Goal: Navigation & Orientation: Find specific page/section

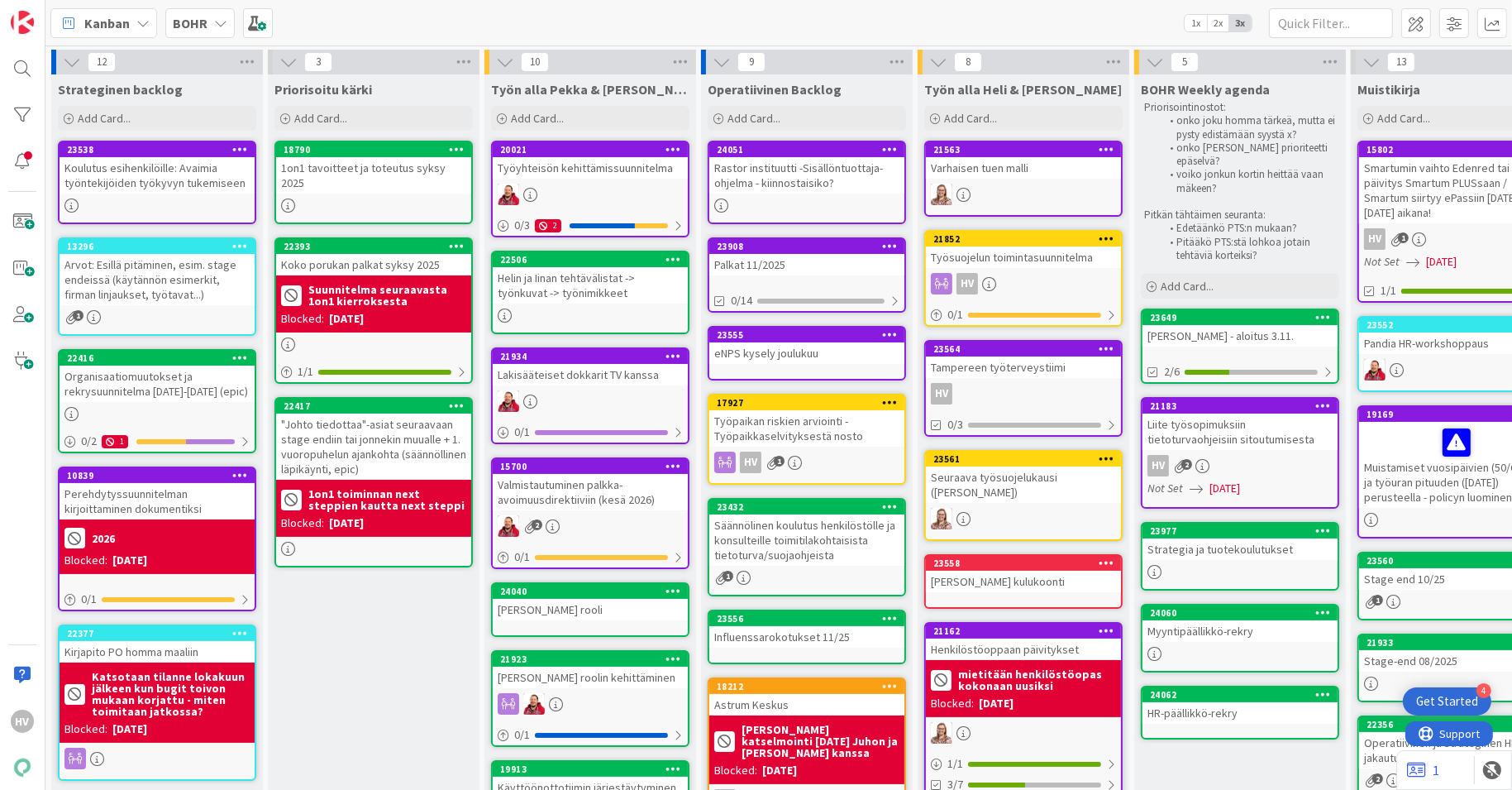
click at [1239, 618] on div "24060" at bounding box center [1240, 612] width 195 height 15
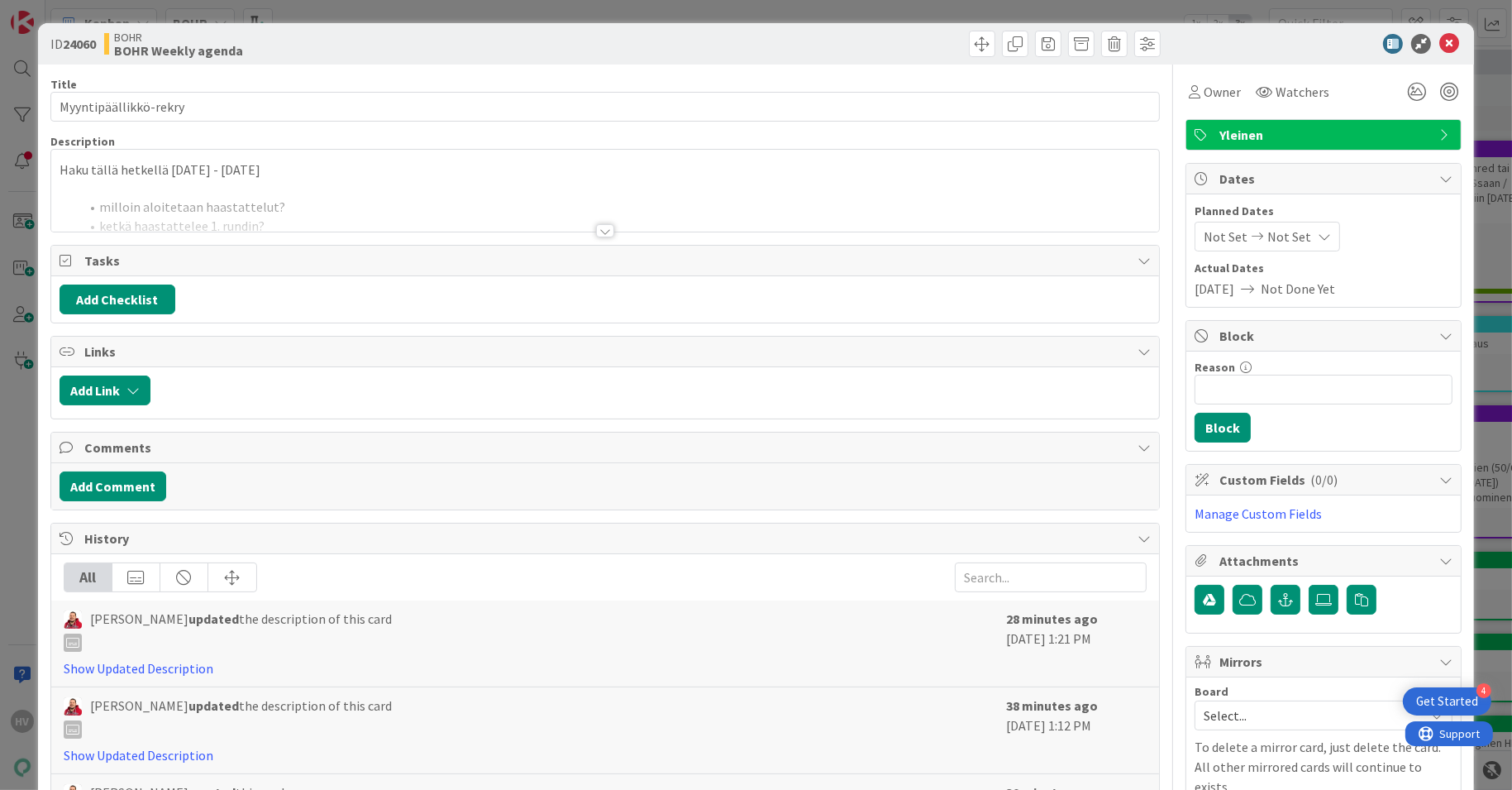
click at [598, 227] on div at bounding box center [605, 230] width 18 height 13
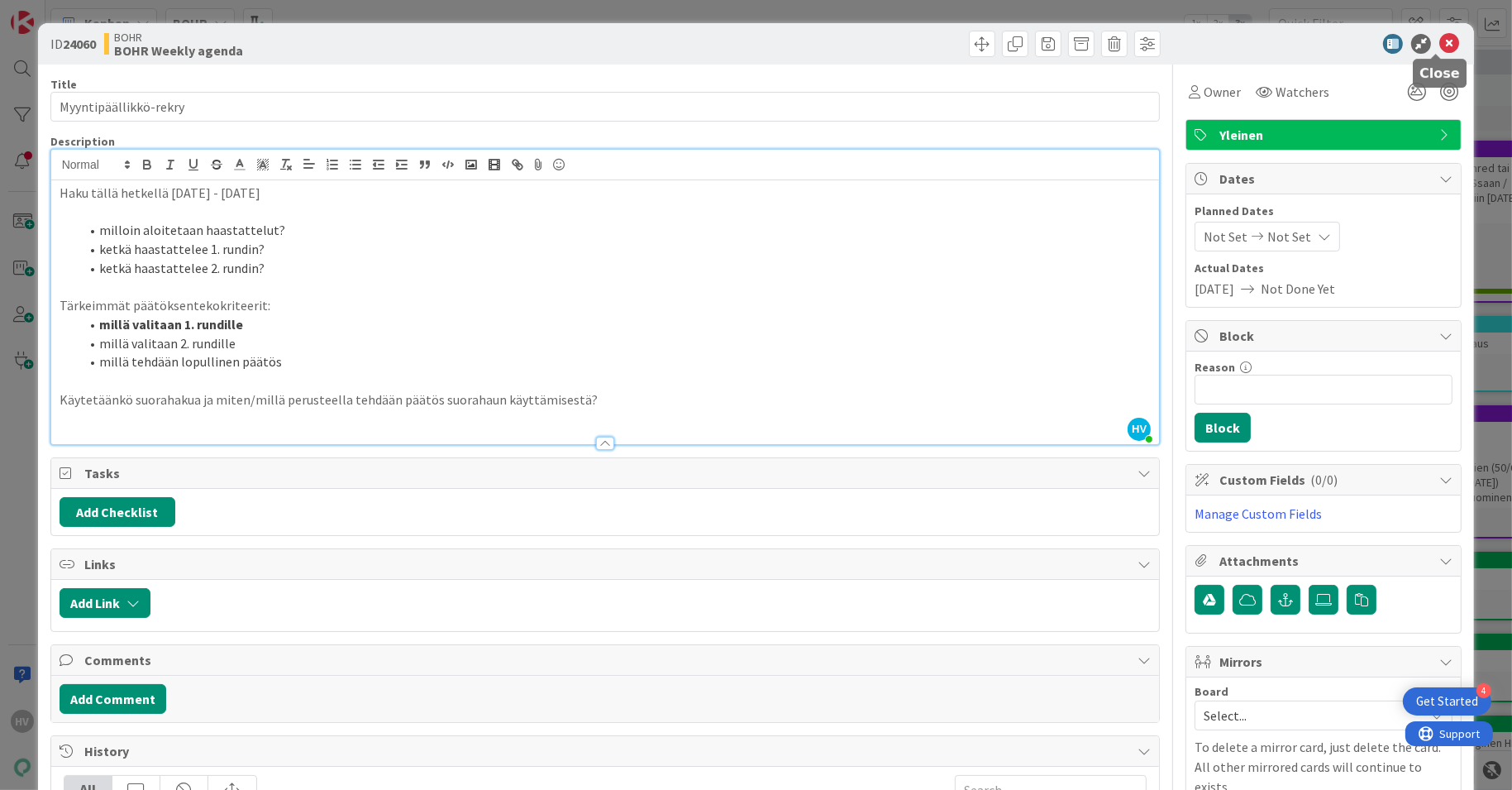
click at [1439, 46] on icon at bounding box center [1449, 44] width 20 height 20
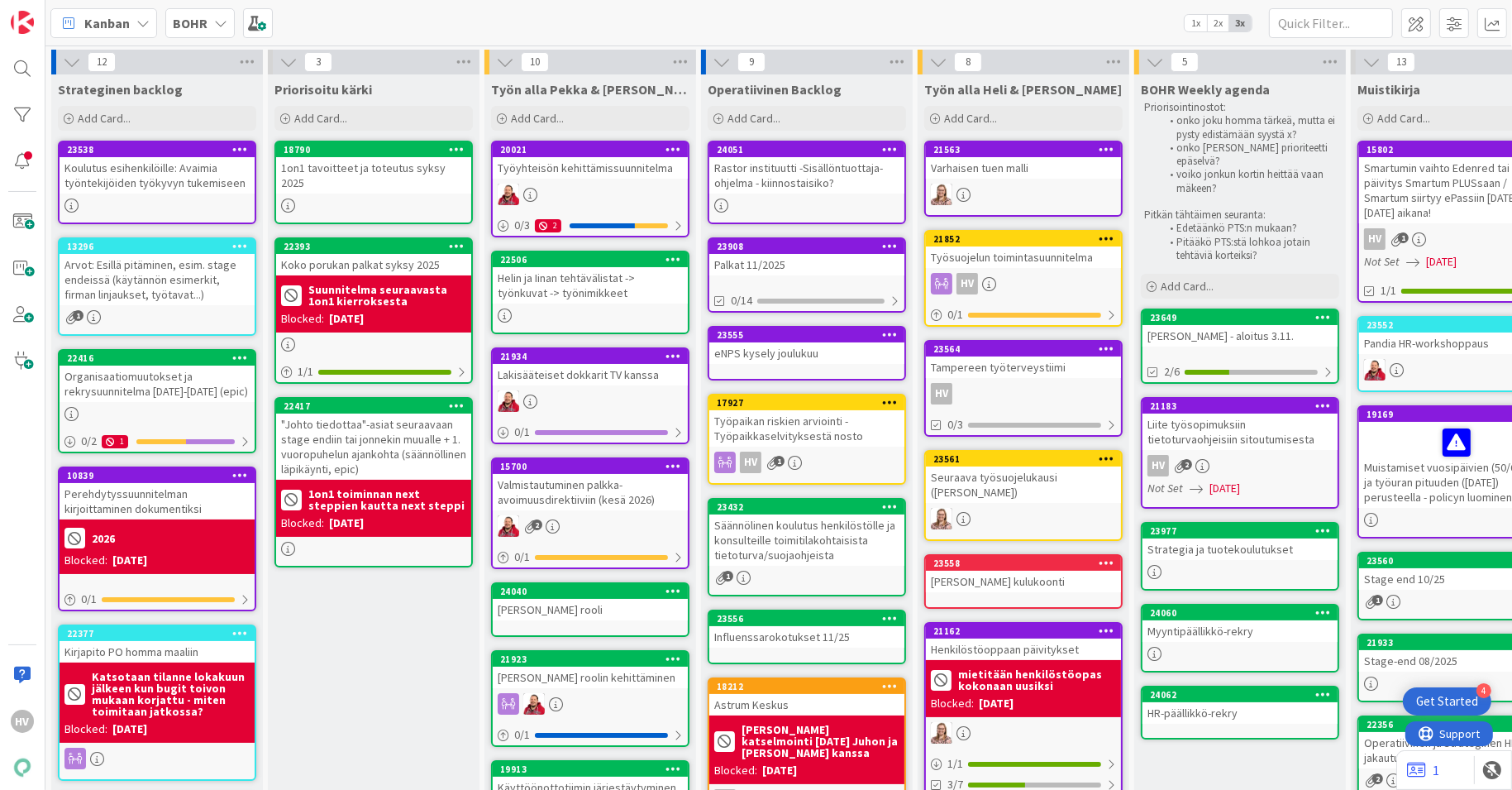
click at [1226, 699] on div "24062" at bounding box center [1240, 694] width 195 height 15
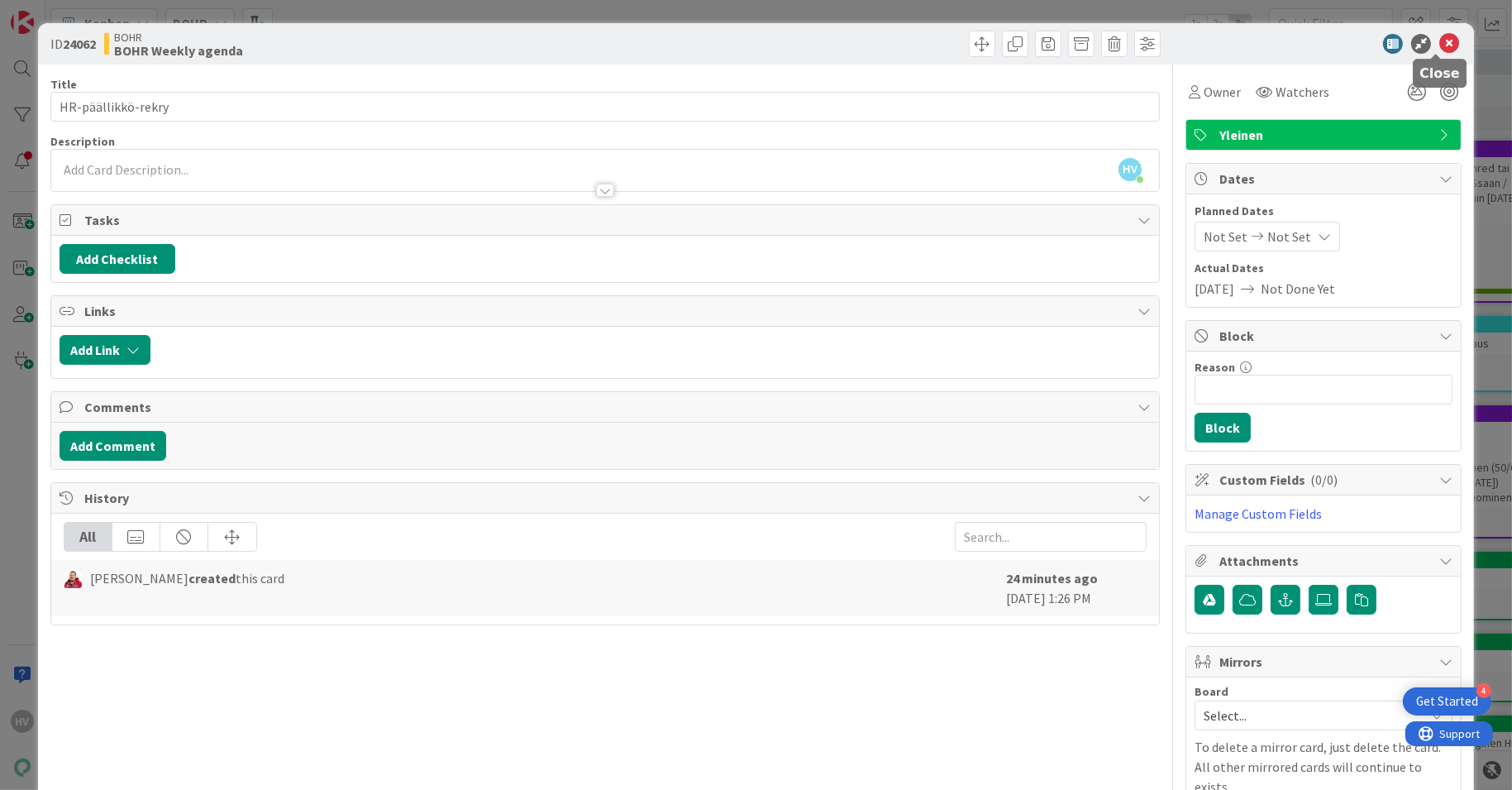
click at [1439, 41] on icon at bounding box center [1449, 44] width 20 height 20
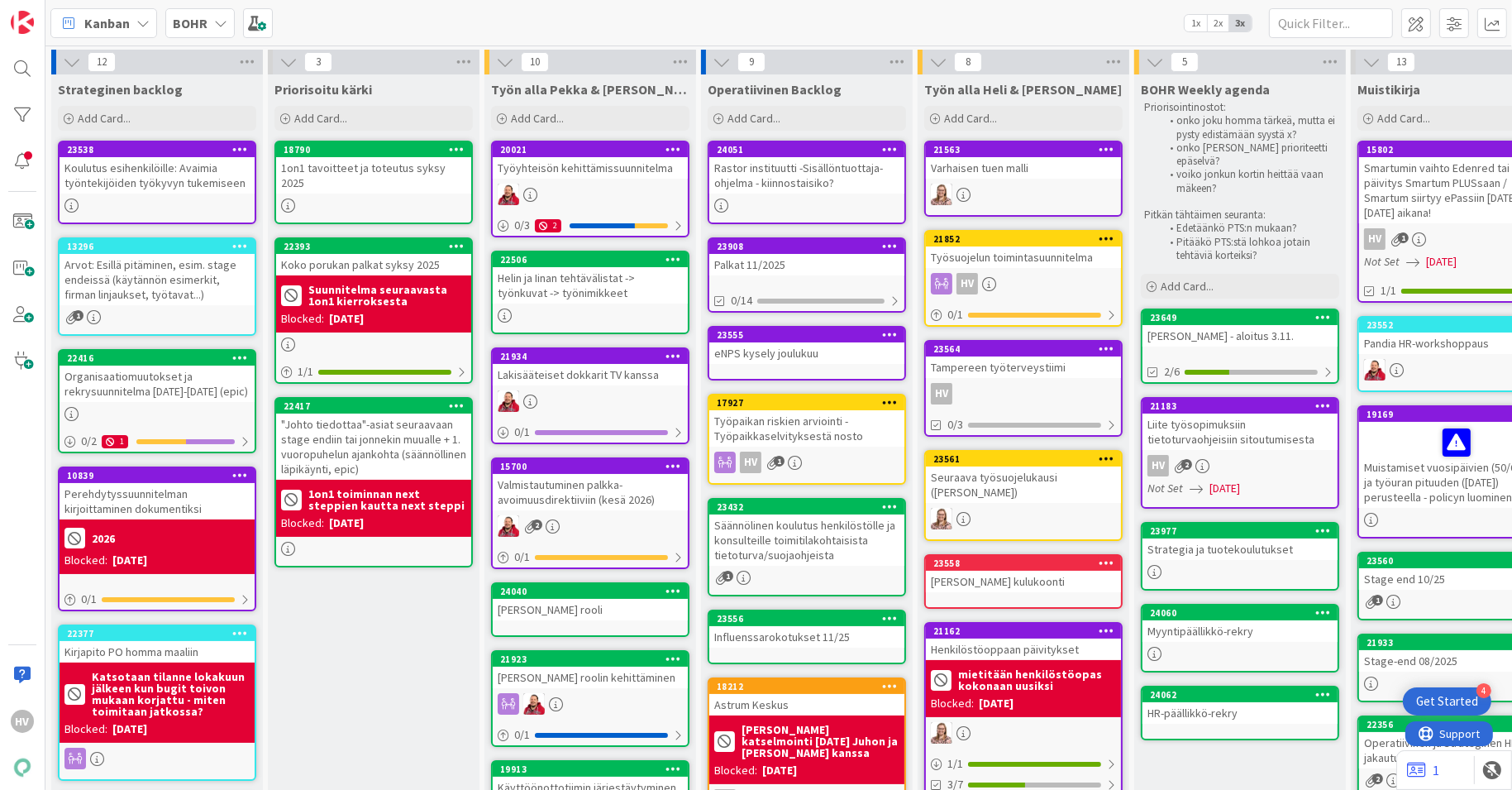
click at [986, 356] on div "Tampereen työterveystiimi" at bounding box center [1024, 366] width 195 height 21
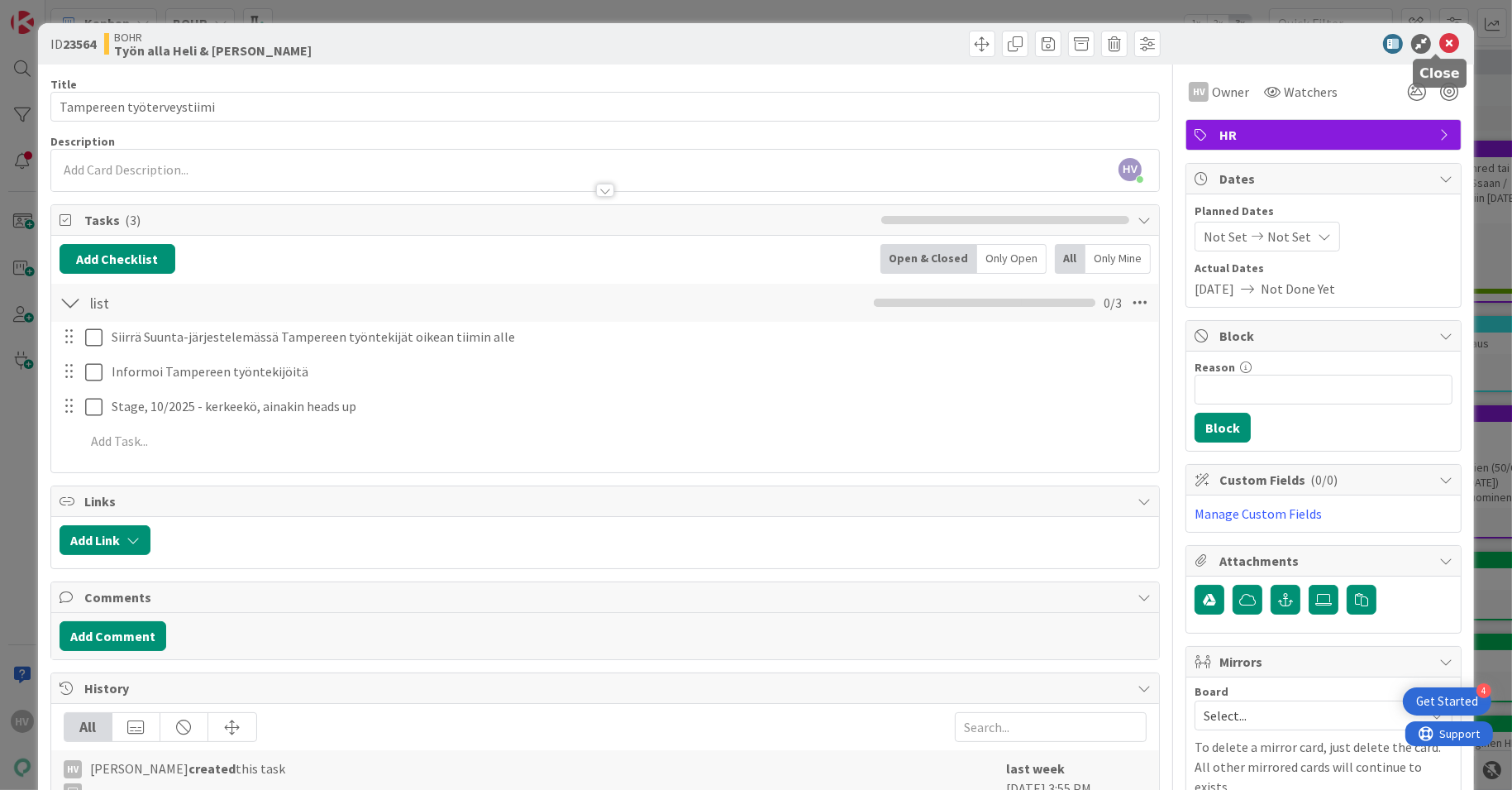
click at [1439, 40] on icon at bounding box center [1449, 44] width 20 height 20
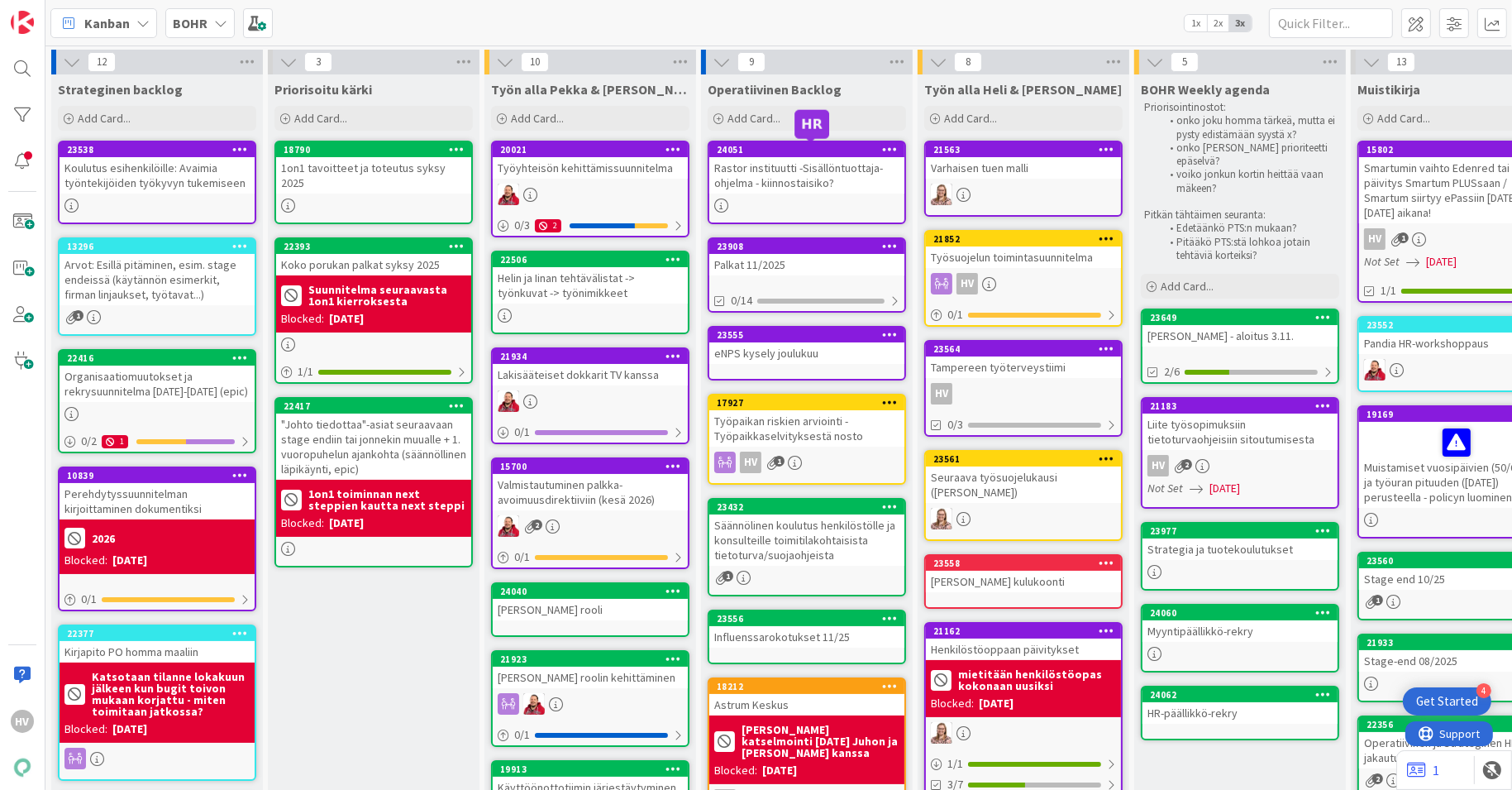
click at [782, 144] on div "24051" at bounding box center [810, 149] width 188 height 12
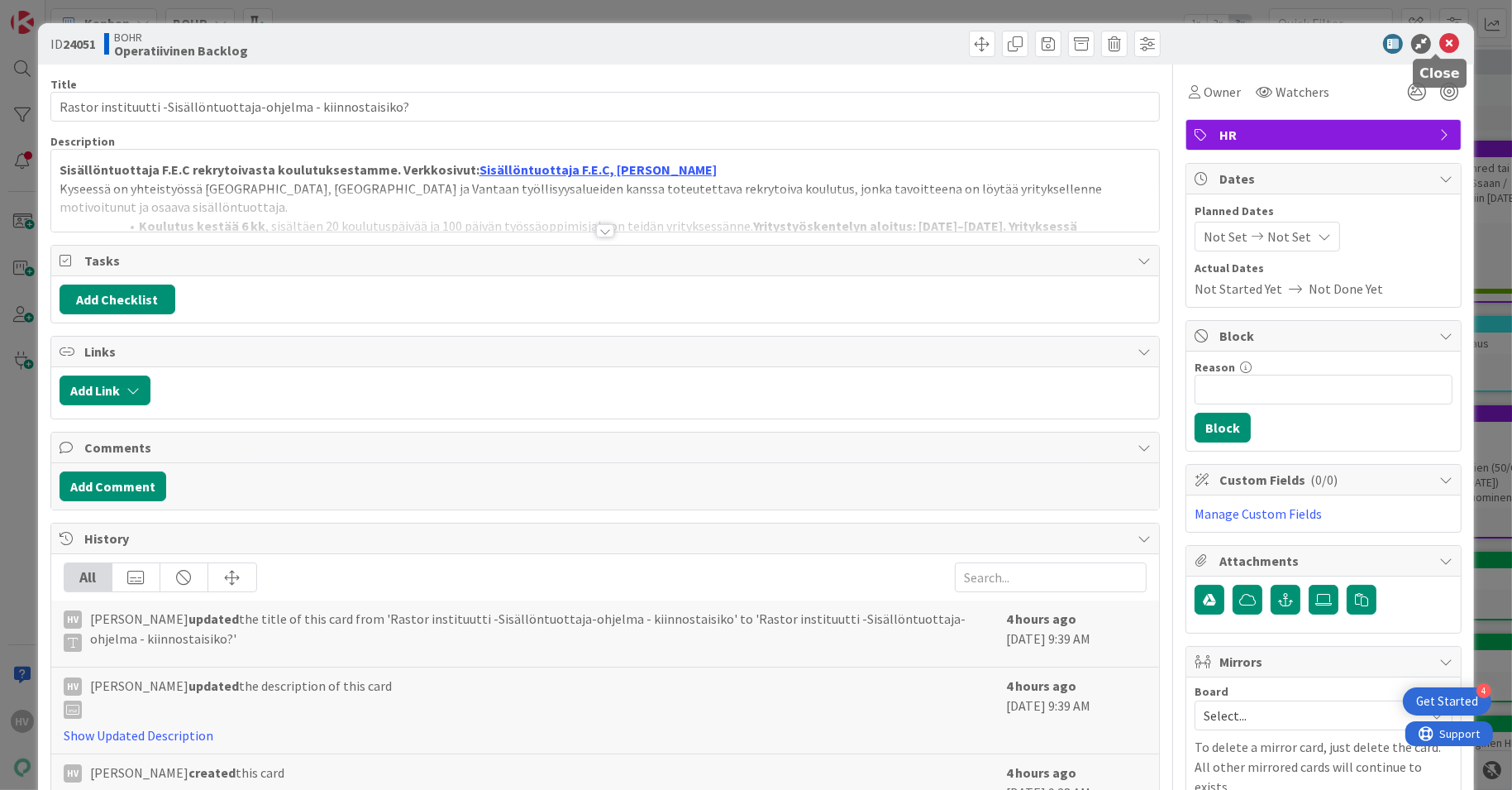
click at [1439, 41] on icon at bounding box center [1449, 44] width 20 height 20
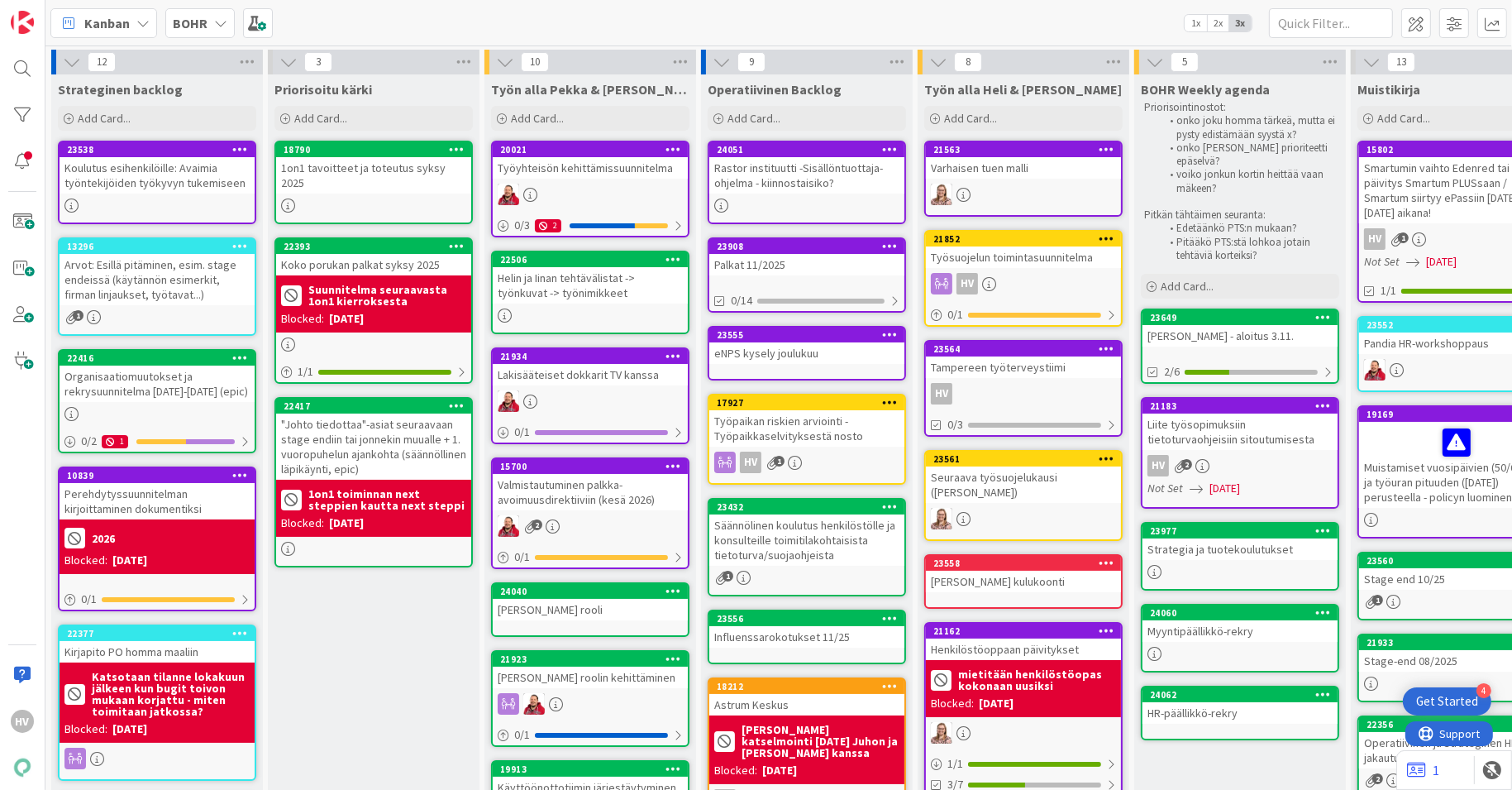
click at [802, 163] on div "Rastor instituutti -Sisällöntuottaja-ohjelma - kiinnostaisiko?" at bounding box center [807, 176] width 195 height 37
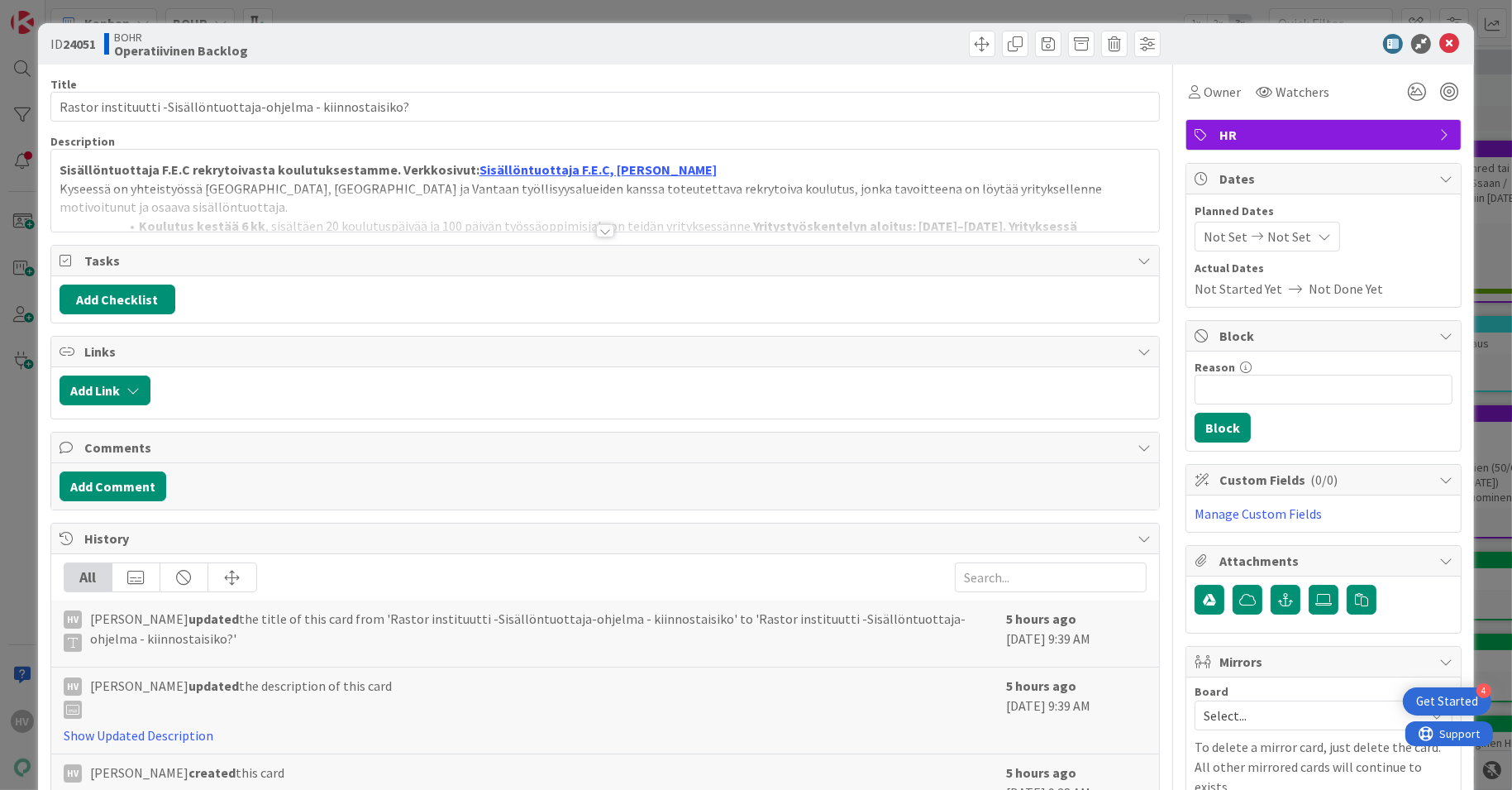
click at [602, 224] on div at bounding box center [605, 230] width 18 height 13
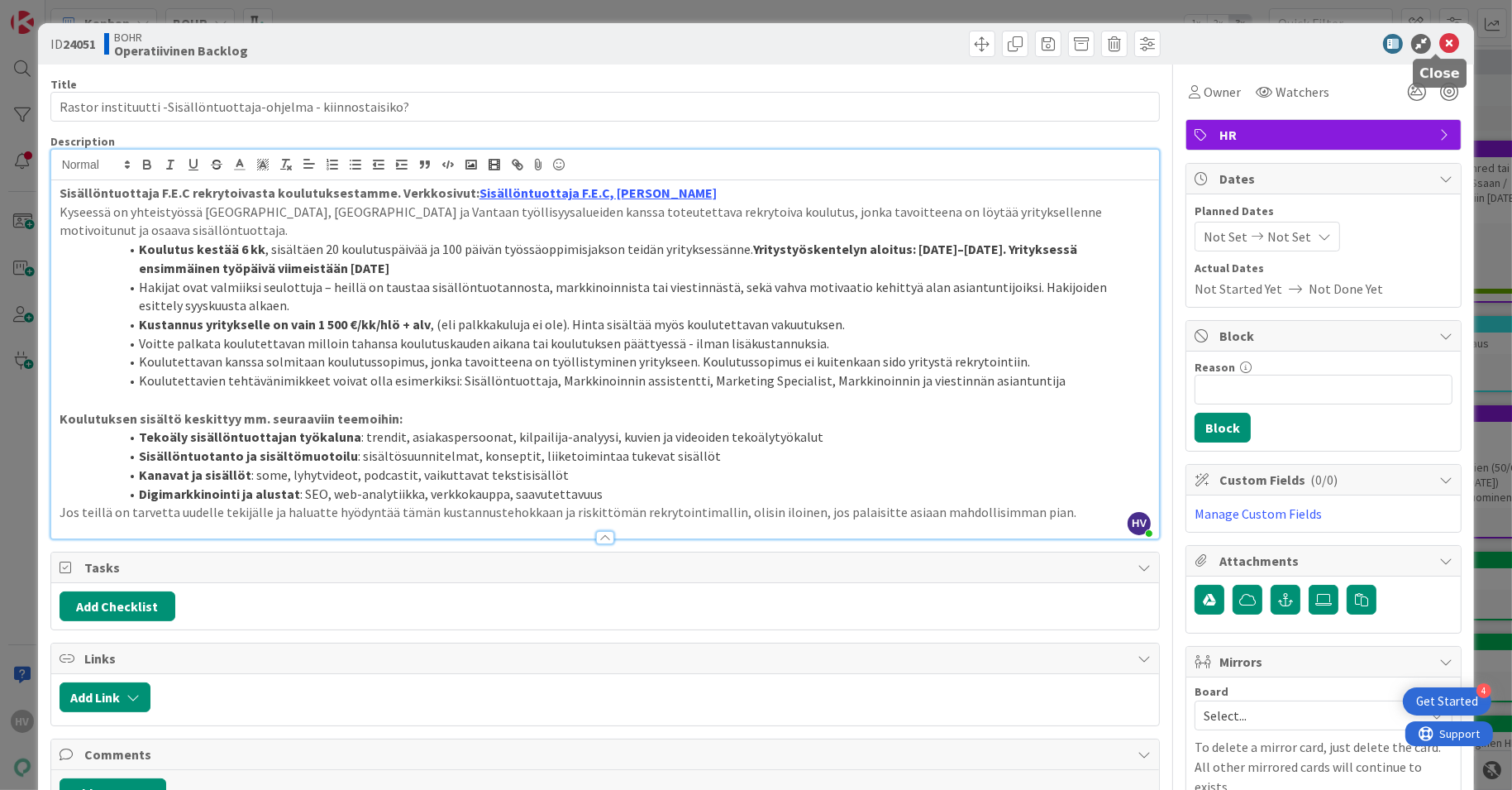
click at [1439, 44] on icon at bounding box center [1449, 44] width 20 height 20
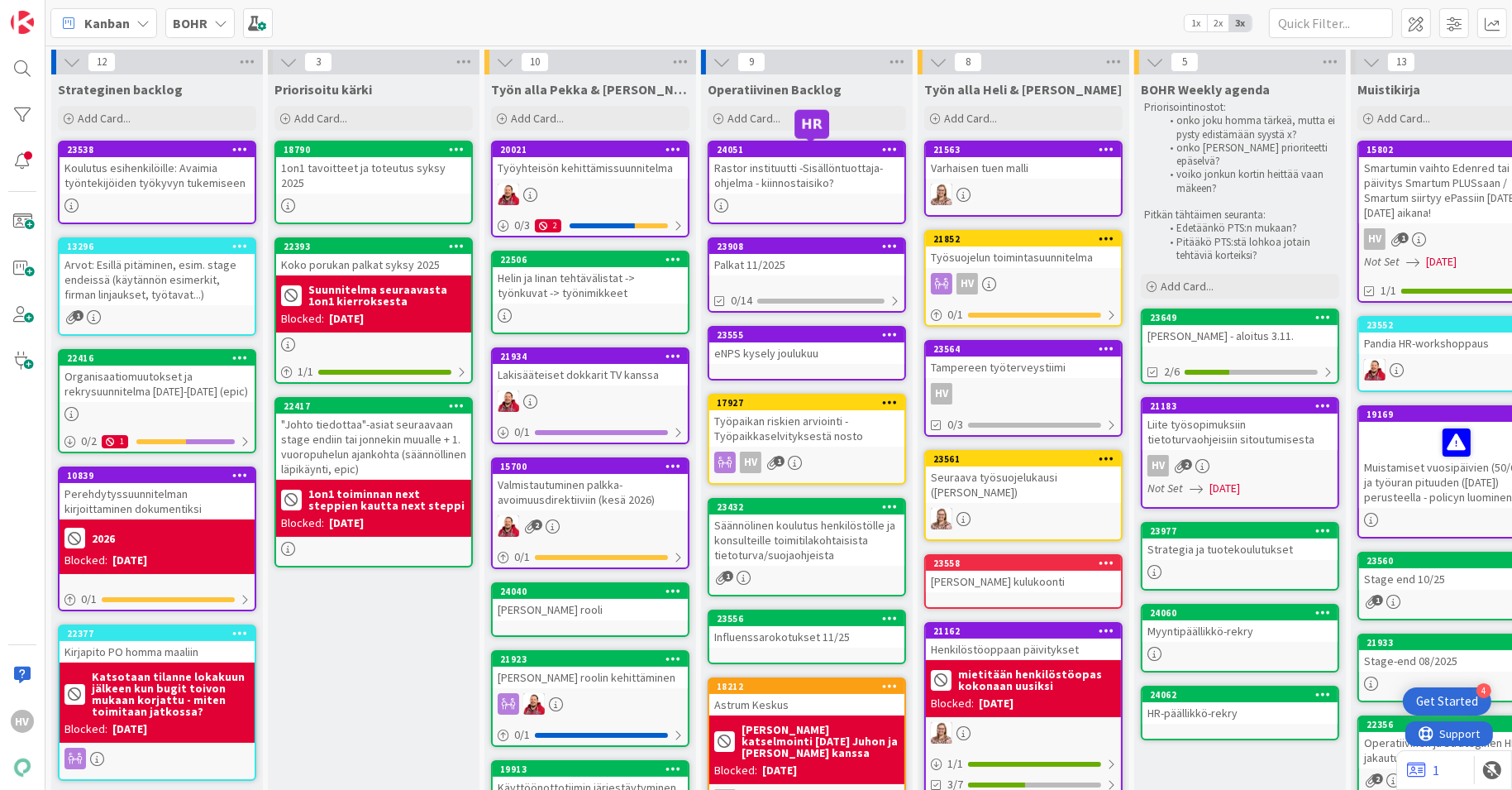
click at [827, 152] on div "24051" at bounding box center [810, 149] width 188 height 12
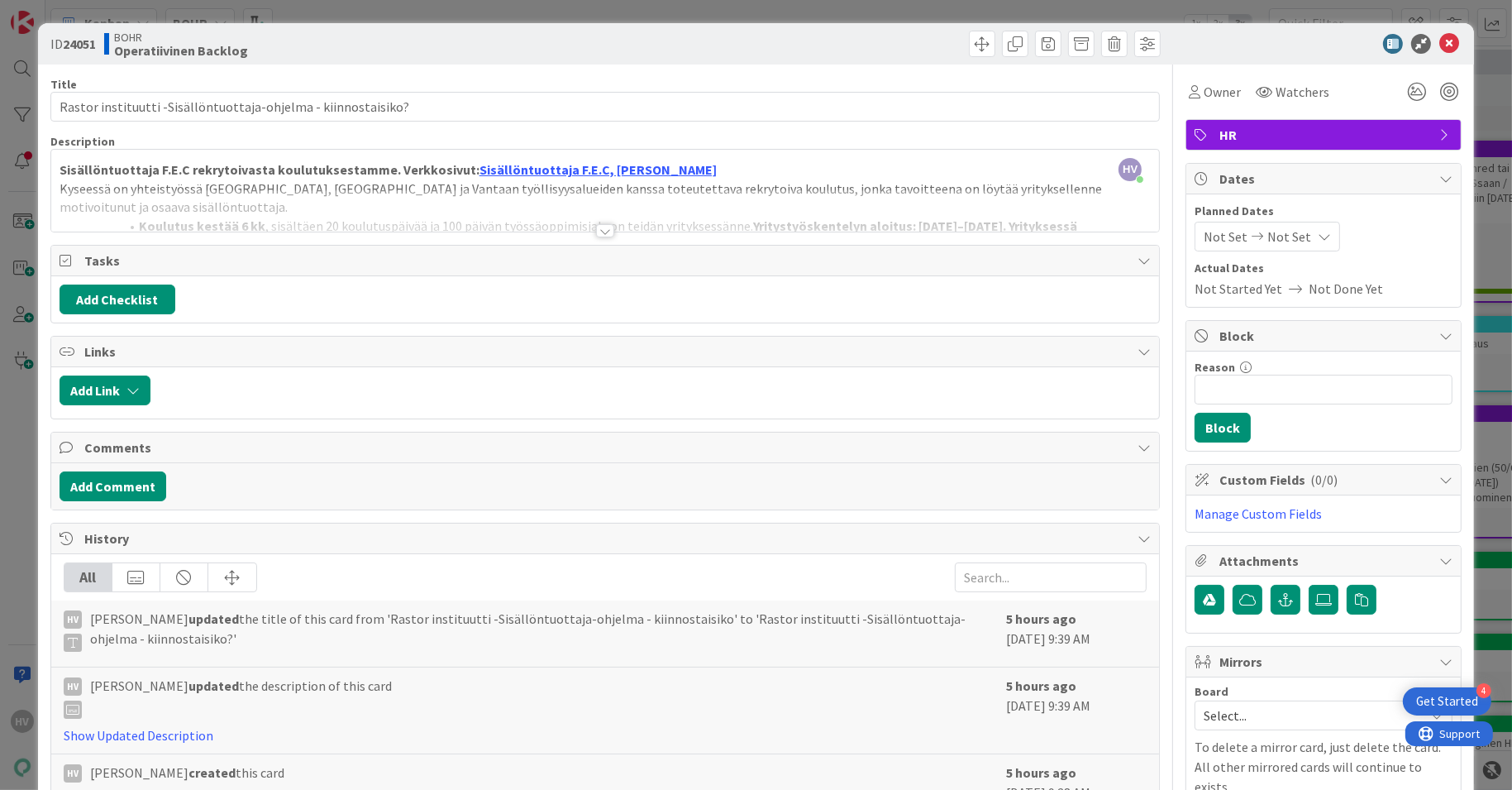
click at [596, 233] on div at bounding box center [605, 230] width 18 height 13
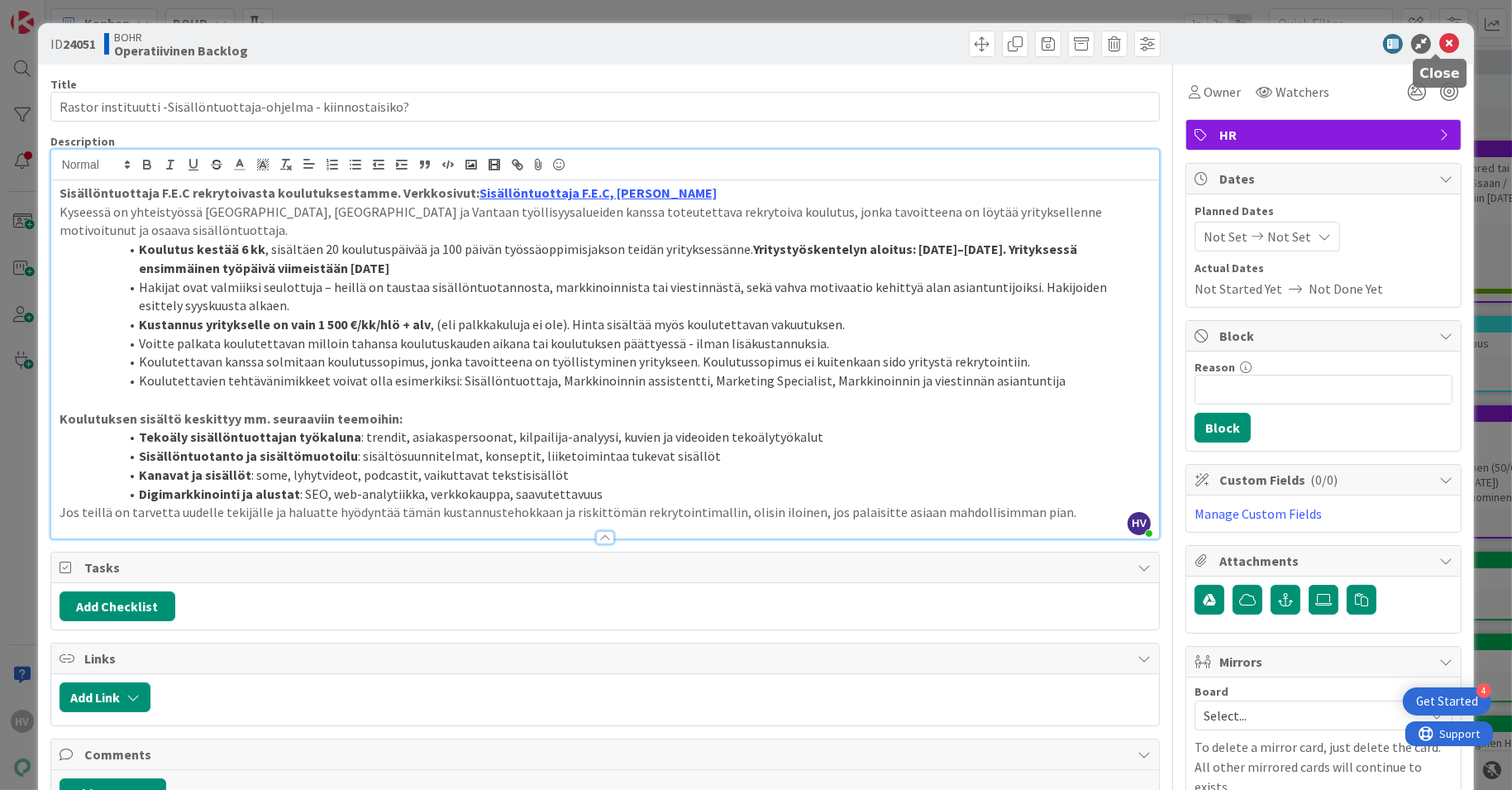
click at [1439, 44] on icon at bounding box center [1449, 44] width 20 height 20
